Goal: Communication & Community: Answer question/provide support

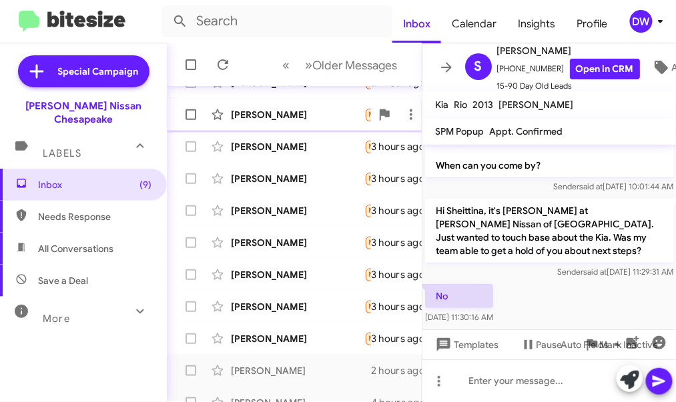
scroll to position [164, 0]
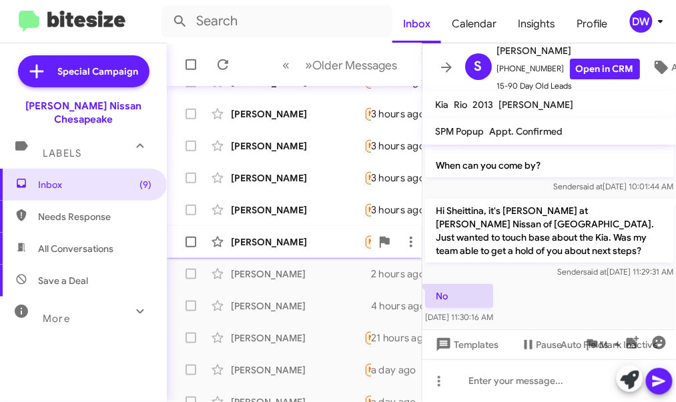
click at [325, 242] on div "[PERSON_NAME]" at bounding box center [297, 242] width 133 height 13
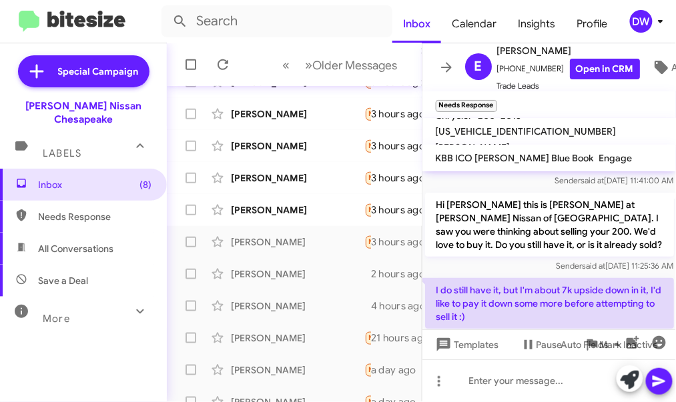
scroll to position [107, 0]
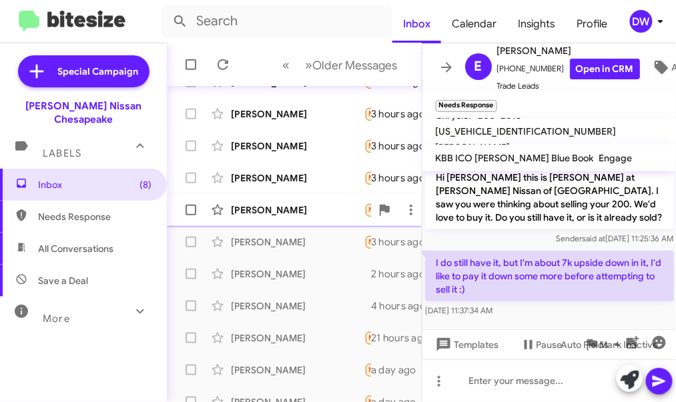
click at [315, 210] on div "[PERSON_NAME]" at bounding box center [297, 210] width 133 height 13
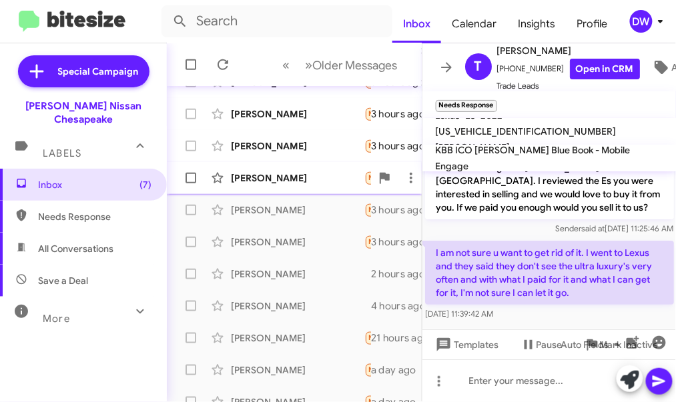
click at [280, 176] on div "[PERSON_NAME]" at bounding box center [297, 178] width 133 height 13
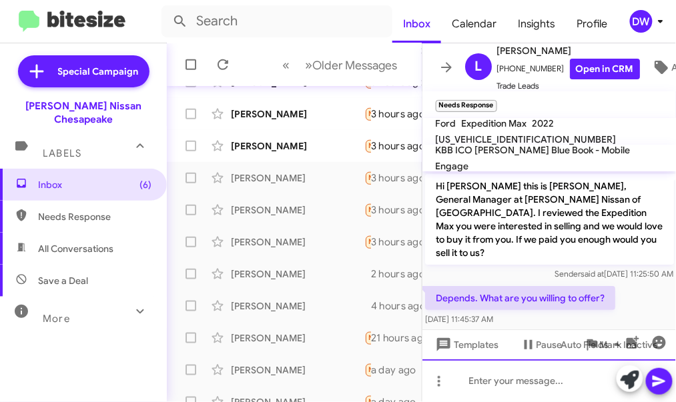
click at [491, 388] on div at bounding box center [550, 381] width 254 height 43
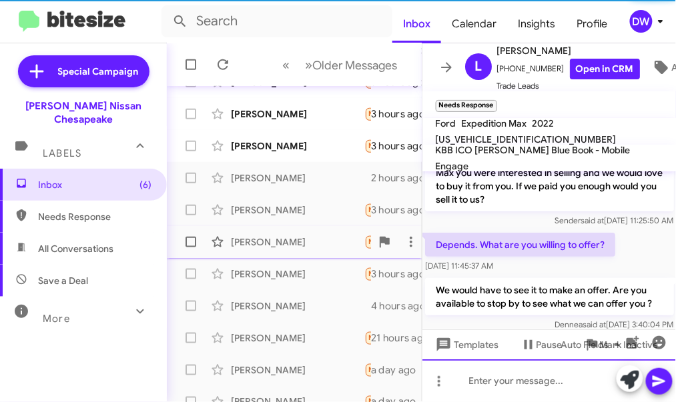
scroll to position [27, 0]
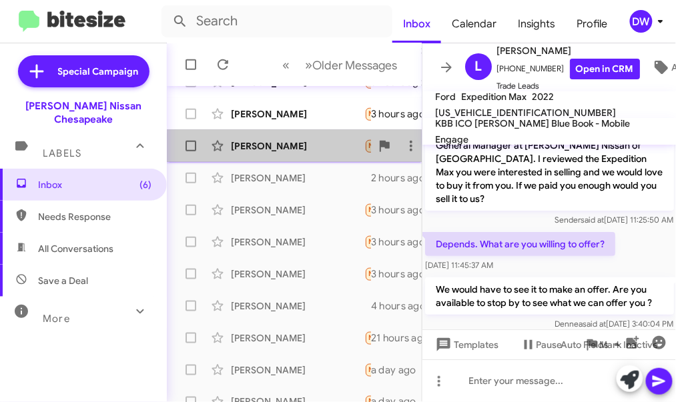
click at [298, 152] on div "[PERSON_NAME]" at bounding box center [297, 146] width 133 height 13
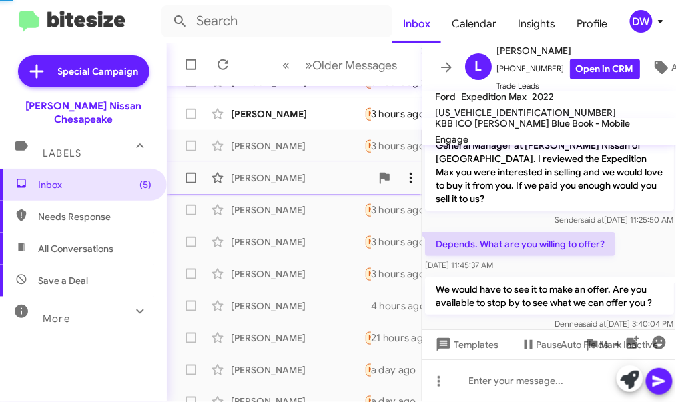
scroll to position [951, 0]
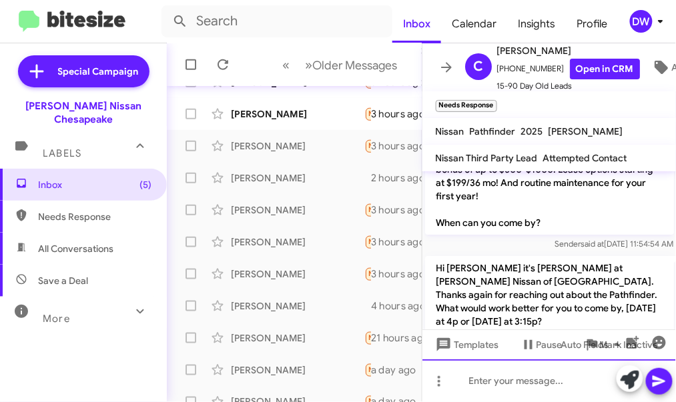
click at [479, 383] on div at bounding box center [550, 381] width 254 height 43
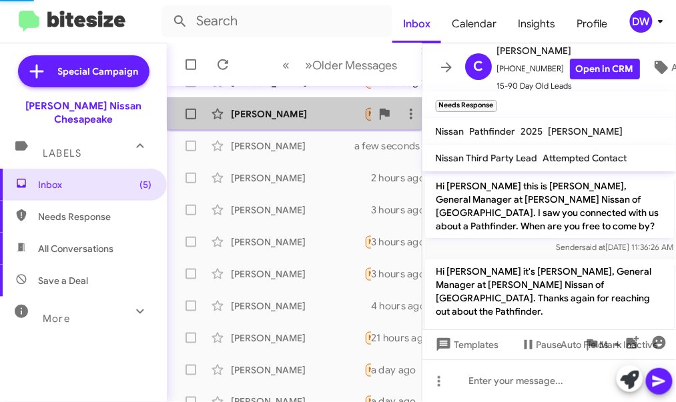
click at [306, 120] on div "[PERSON_NAME] Needs Response What type of lease options 3 hours ago" at bounding box center [295, 114] width 234 height 27
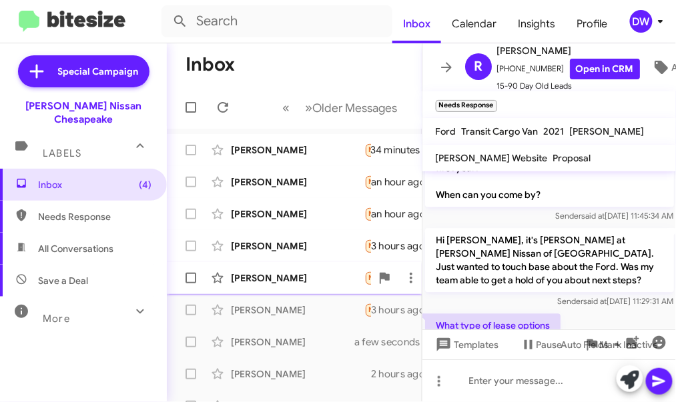
click at [282, 272] on div "[PERSON_NAME]" at bounding box center [297, 278] width 133 height 13
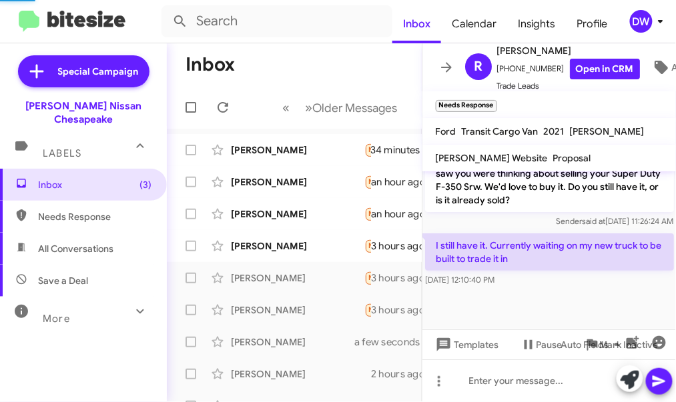
scroll to position [973, 0]
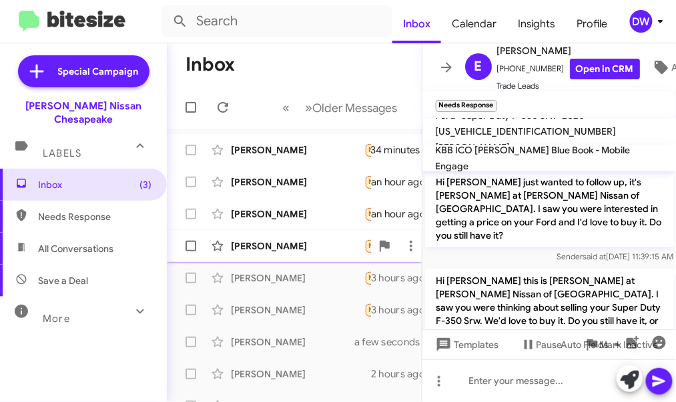
click at [330, 244] on div "[PERSON_NAME]" at bounding box center [297, 246] width 133 height 13
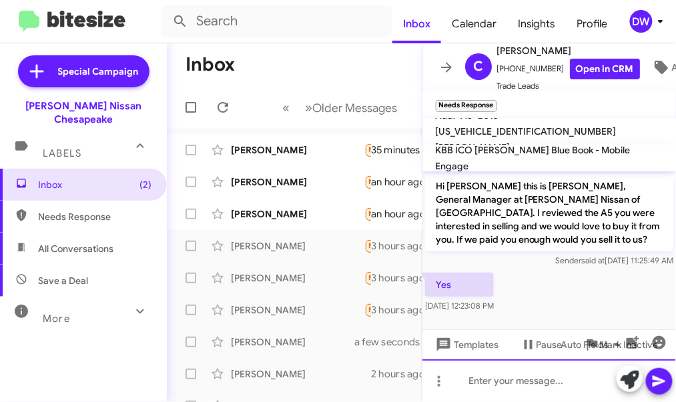
click at [469, 389] on div at bounding box center [550, 381] width 254 height 43
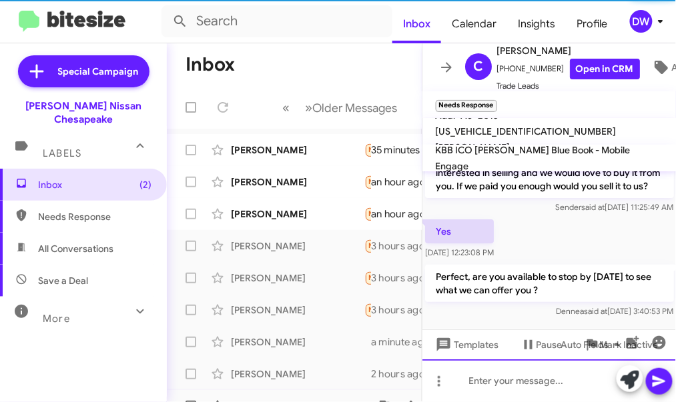
scroll to position [27, 0]
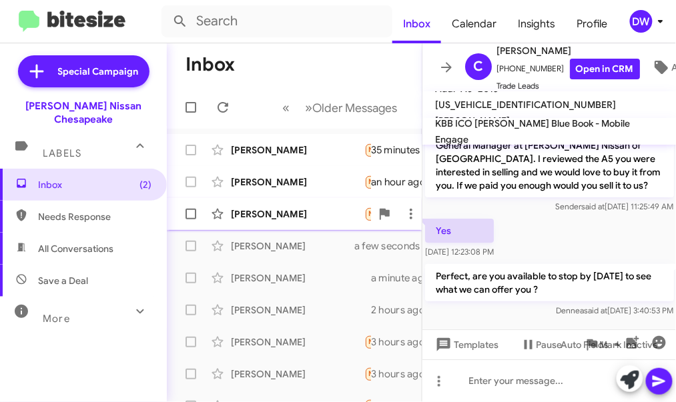
click at [316, 215] on div "[PERSON_NAME]" at bounding box center [297, 214] width 133 height 13
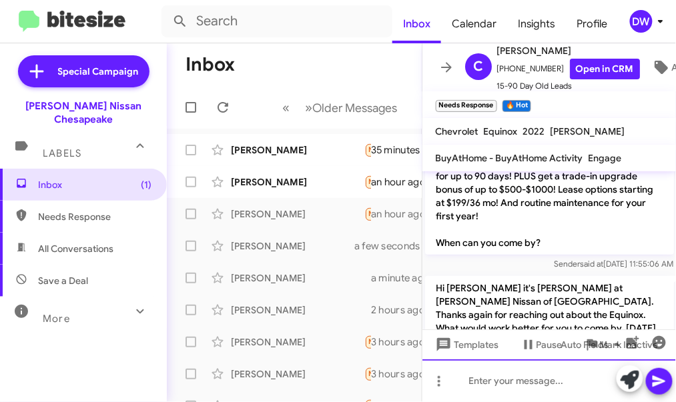
click at [483, 387] on div at bounding box center [550, 381] width 254 height 43
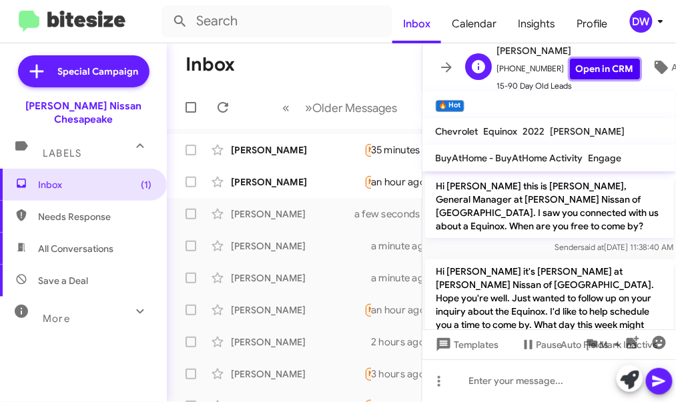
click at [599, 75] on link "Open in CRM" at bounding box center [605, 69] width 70 height 21
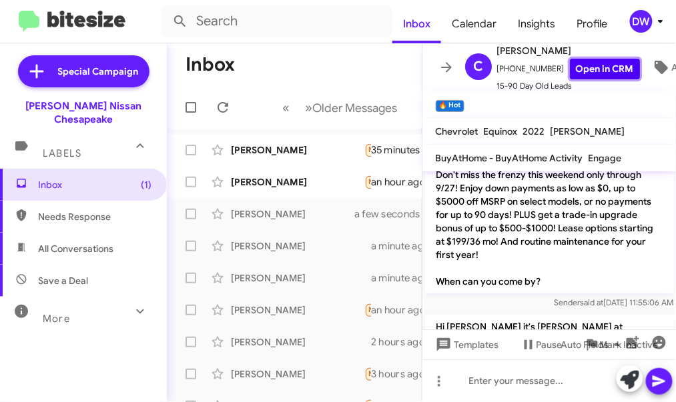
scroll to position [1258, 0]
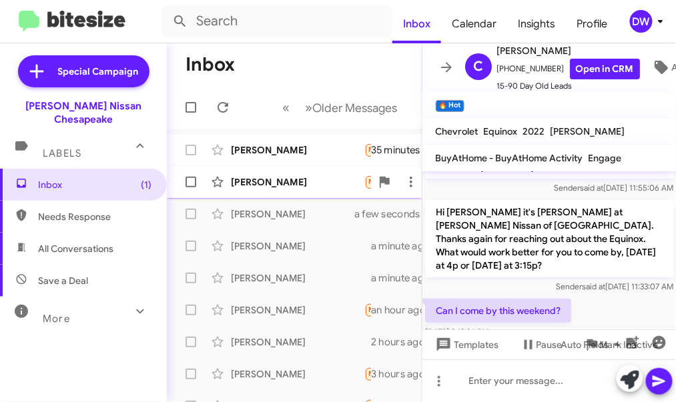
click at [304, 180] on div "[PERSON_NAME]" at bounding box center [297, 182] width 133 height 13
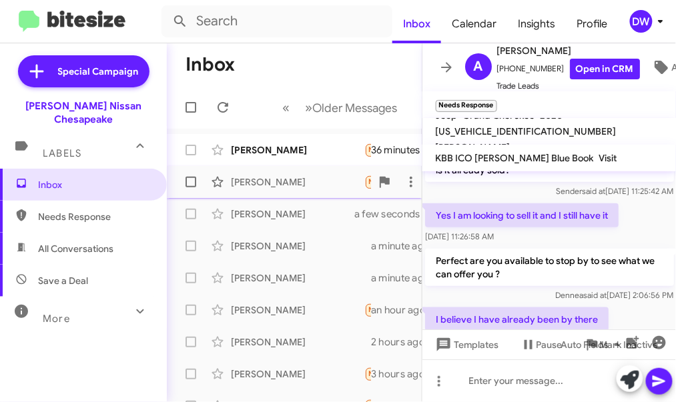
click at [330, 166] on span "[PERSON_NAME] Needs Response I believe I have already been by there an hour ago" at bounding box center [294, 182] width 255 height 32
click at [320, 156] on div "[PERSON_NAME] Needs Response 🔥 Hot Sorry been so slammed at work [DATE] I can t…" at bounding box center [295, 150] width 234 height 27
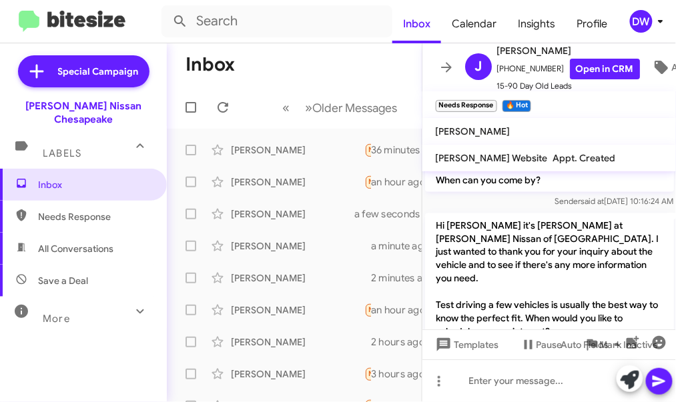
scroll to position [810, 0]
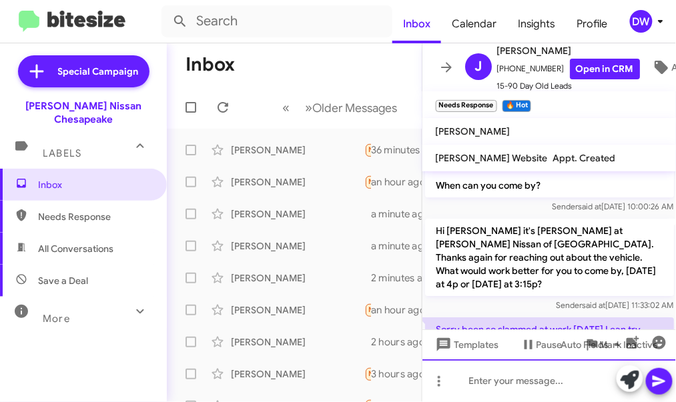
click at [513, 381] on div at bounding box center [550, 381] width 254 height 43
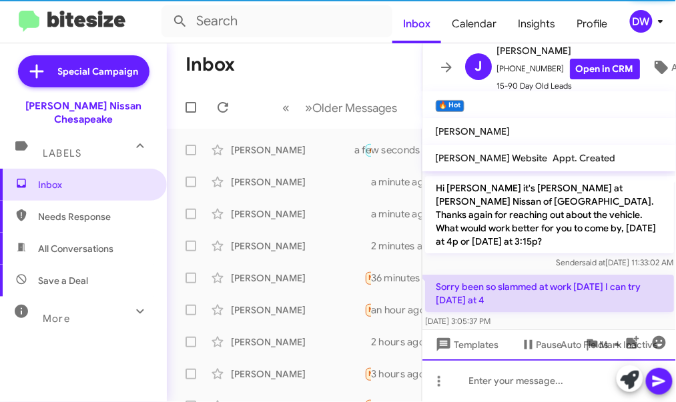
scroll to position [858, 0]
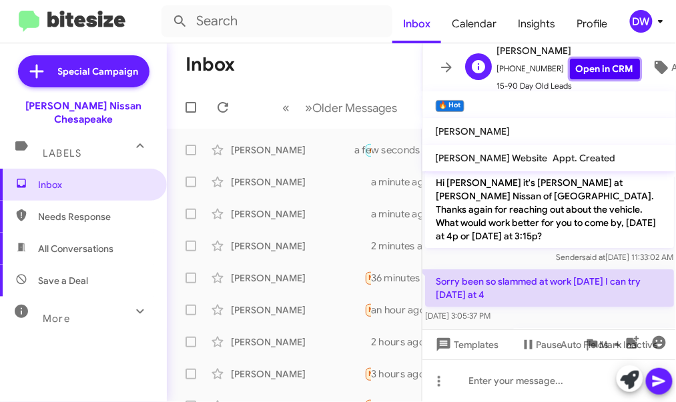
click at [597, 71] on link "Open in CRM" at bounding box center [605, 69] width 70 height 21
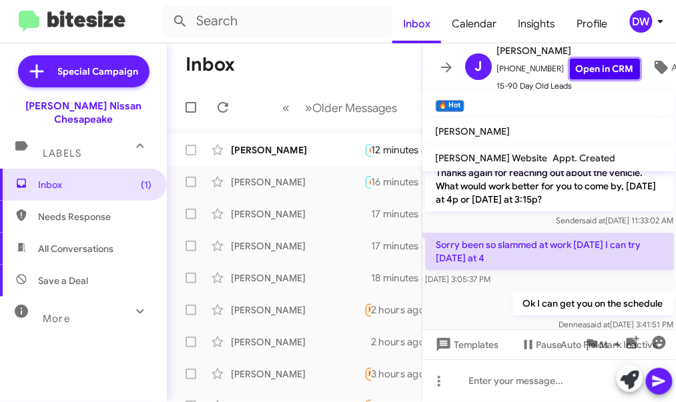
scroll to position [907, 0]
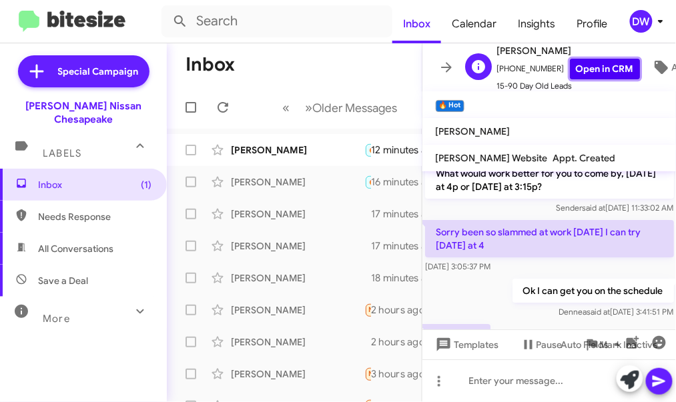
click at [595, 71] on link "Open in CRM" at bounding box center [605, 69] width 70 height 21
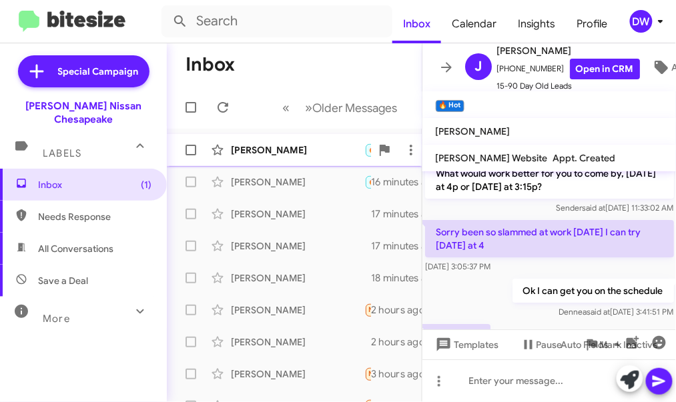
click at [282, 155] on div "[PERSON_NAME]" at bounding box center [297, 150] width 133 height 13
click at [224, 107] on icon at bounding box center [223, 107] width 16 height 16
